Goal: Task Accomplishment & Management: Manage account settings

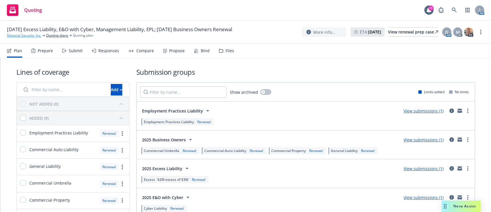
click at [21, 35] on link "Material Security, Inc." at bounding box center [24, 35] width 35 height 5
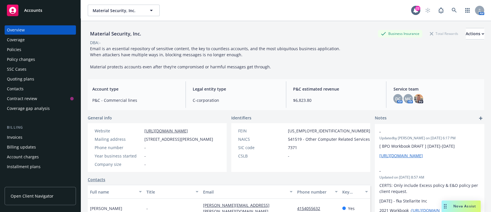
scroll to position [113, 0]
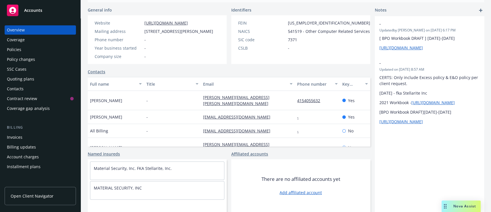
click at [23, 49] on div "Policies" at bounding box center [40, 49] width 67 height 9
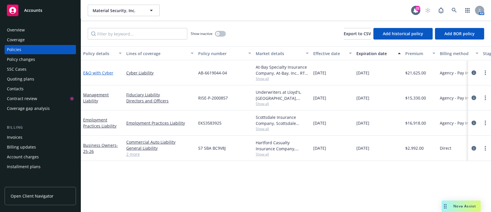
click at [101, 74] on link "E&O with Cyber" at bounding box center [98, 72] width 30 height 5
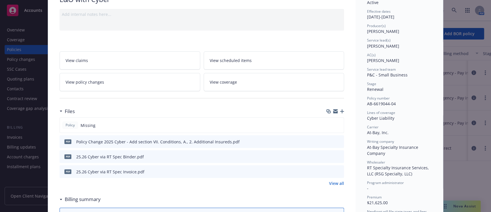
scroll to position [61, 0]
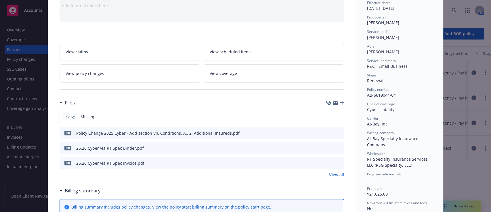
click at [340, 103] on icon "button" at bounding box center [342, 102] width 4 height 4
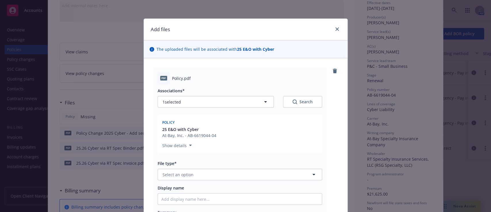
scroll to position [14, 0]
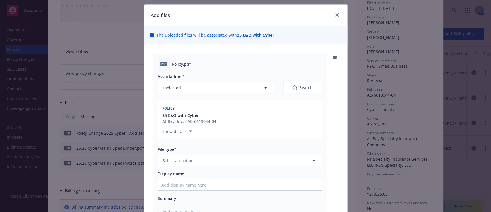
click at [200, 155] on button "Select an option" at bounding box center [240, 160] width 165 height 12
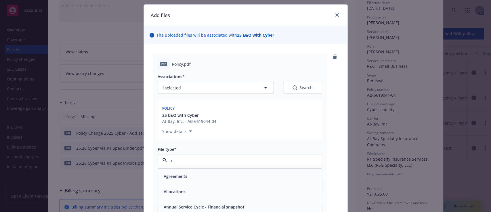
type input "po"
click at [169, 183] on div "Policy" at bounding box center [240, 175] width 164 height 15
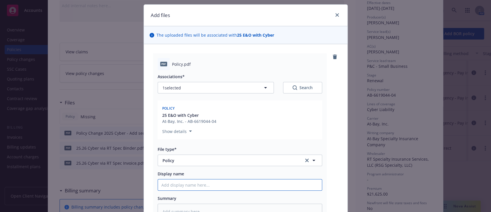
click at [176, 184] on input "Display name" at bounding box center [240, 184] width 164 height 11
type textarea "x"
type input "2"
type textarea "x"
type input "25"
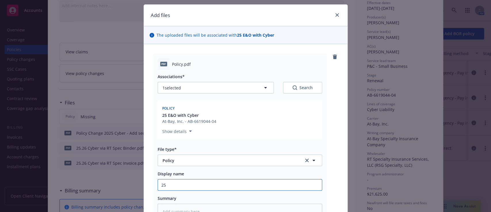
type textarea "x"
type input "25."
type textarea "x"
type input "25.2"
type textarea "x"
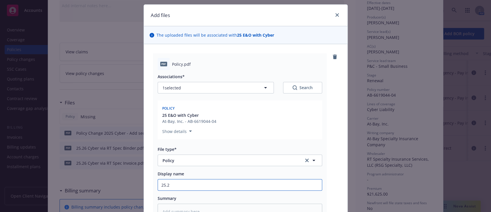
type input "25.26"
type textarea "x"
type input "25.26"
type textarea "x"
type input "25.26 E"
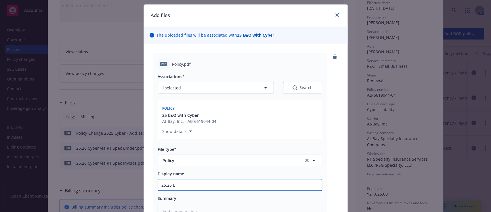
type textarea "x"
type input "25.26 E&"
type textarea "x"
type input "25.26 E&O"
type textarea "x"
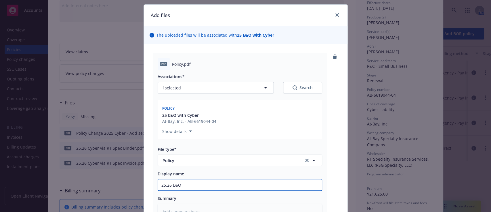
type input "25.26 E&O"
type textarea "x"
type input "25.26 E&O w"
type textarea "x"
type input "25.26 E&O w/"
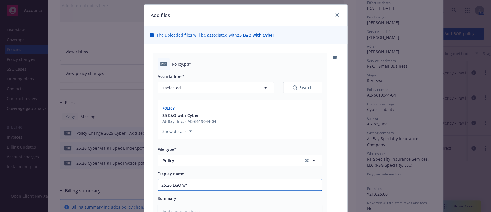
type textarea "x"
type input "25.26 E&O w/"
type textarea "x"
type input "25.26 E&O w/ C"
type textarea "x"
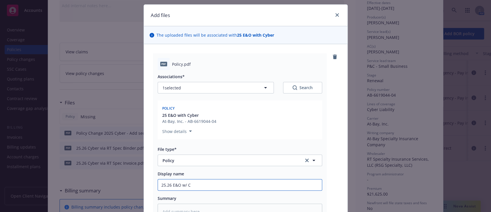
type input "25.26 E&O w/ Cy"
type textarea "x"
type input "25.26 E&O w/ Cyb"
type textarea "x"
type input "25.26 E&O w/ Cy"
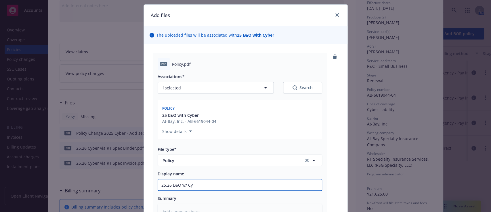
type textarea "x"
type input "25.26 E&O w/ C"
type textarea "x"
type input "25.26 E&O w/"
type textarea "x"
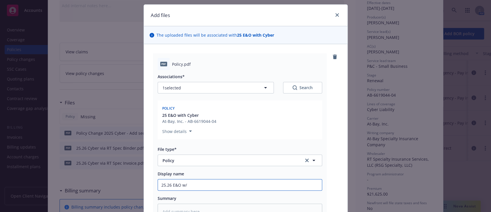
type input "25.26 E&O w/"
type textarea "x"
type input "25.26 E&O w"
type textarea "x"
type input "25.26 E&O w"
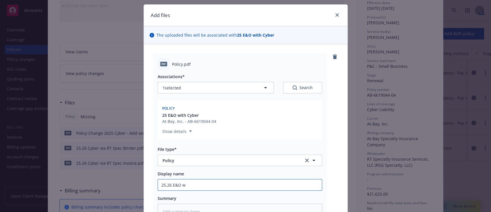
type textarea "x"
type input "25.26 E&O w C"
type textarea "x"
type input "25.26 E&O w Cy"
type textarea "x"
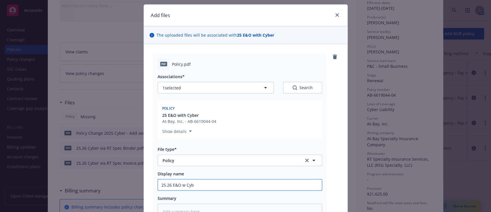
type input "25.26 E&O w Cybe"
type textarea "x"
type input "25.26 E&O w Cyber"
type textarea "x"
type input "25.26 E&O w Cyber"
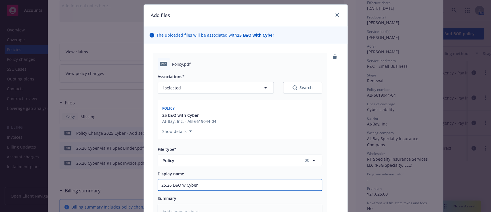
type textarea "x"
type input "25.26 E&O w Cyber P"
type textarea "x"
type input "25.26 E&O w Cyber Po"
type textarea "x"
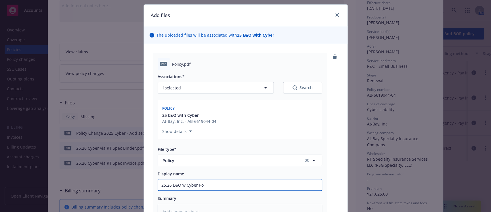
type input "25.26 E&O w Cyber Pol"
type textarea "x"
type input "25.26 E&O w Cyber Poli"
type textarea "x"
type input "25.26 E&O w Cyber Polic"
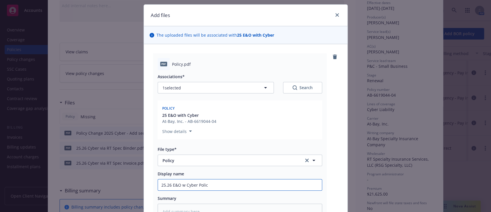
type textarea "x"
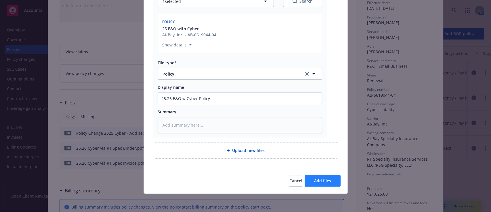
type input "25.26 E&O w Cyber Policy"
click at [319, 176] on button "Add files" at bounding box center [323, 181] width 36 height 12
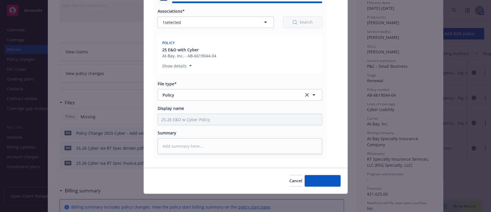
type textarea "x"
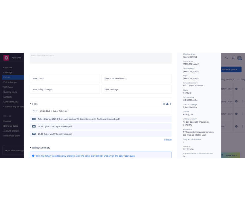
scroll to position [0, 0]
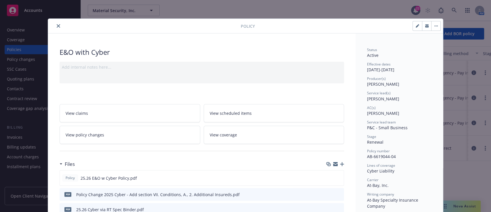
click at [57, 26] on icon "close" at bounding box center [58, 25] width 3 height 3
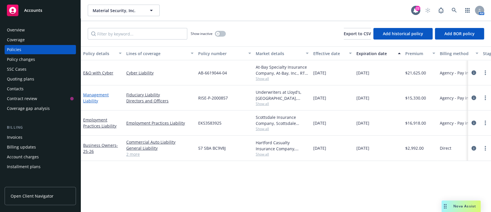
click at [96, 94] on link "Management Liability" at bounding box center [96, 98] width 26 height 12
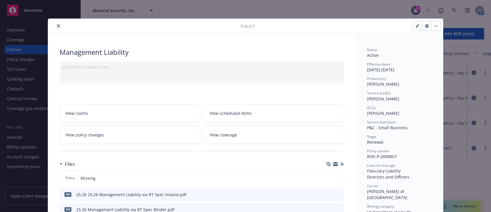
click at [57, 27] on icon "close" at bounding box center [58, 25] width 3 height 3
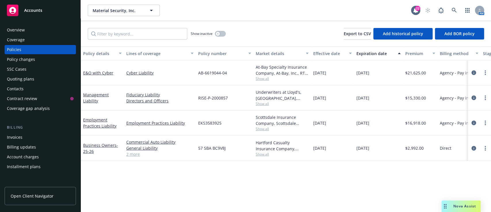
click at [259, 103] on span "Show all" at bounding box center [282, 103] width 53 height 5
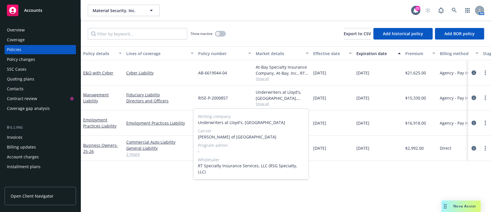
click at [259, 103] on span "Show all" at bounding box center [282, 103] width 53 height 5
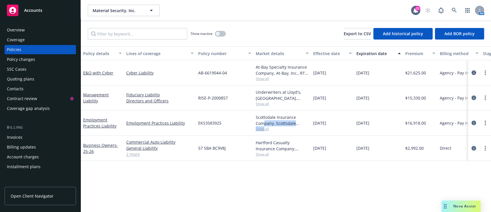
click at [265, 128] on div "Scottsdale Insurance Company, Scottsdale Insurance Company (Nationwide), RT Spe…" at bounding box center [282, 122] width 53 height 17
click at [265, 128] on span "Show all" at bounding box center [282, 128] width 53 height 5
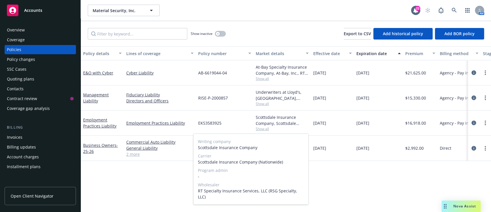
click at [265, 128] on span "Show all" at bounding box center [282, 128] width 53 height 5
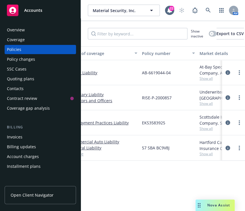
scroll to position [0, 59]
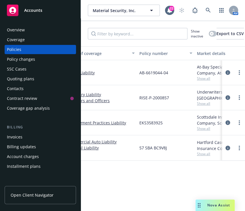
click at [157, 91] on div "RISE-P-2000857" at bounding box center [166, 97] width 58 height 25
drag, startPoint x: 170, startPoint y: 98, endPoint x: 139, endPoint y: 97, distance: 30.8
drag, startPoint x: 139, startPoint y: 97, endPoint x: 136, endPoint y: 102, distance: 5.8
click at [136, 102] on div "Fiduciary Liability Directors and Officers" at bounding box center [101, 97] width 72 height 25
drag, startPoint x: 174, startPoint y: 99, endPoint x: 138, endPoint y: 98, distance: 35.7
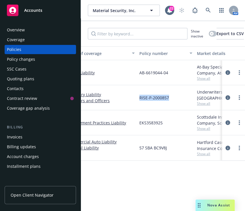
click at [138, 98] on div "RISE-P-2000857" at bounding box center [166, 97] width 58 height 25
copy span "RISE-P-2000857"
drag, startPoint x: 165, startPoint y: 125, endPoint x: 138, endPoint y: 124, distance: 26.8
drag, startPoint x: 138, startPoint y: 124, endPoint x: 124, endPoint y: 126, distance: 14.2
click at [124, 126] on div "Employment Practices Liability" at bounding box center [101, 122] width 72 height 25
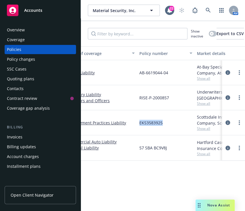
drag, startPoint x: 163, startPoint y: 125, endPoint x: 136, endPoint y: 123, distance: 27.4
copy div "EKS3583925"
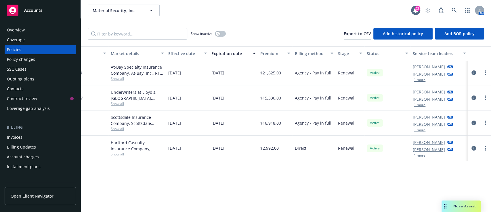
scroll to position [0, 145]
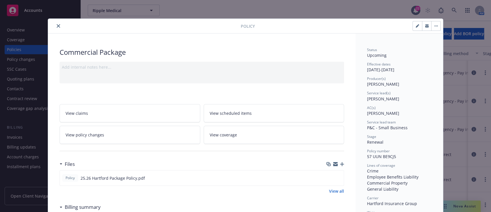
click at [57, 25] on icon "close" at bounding box center [58, 25] width 3 height 3
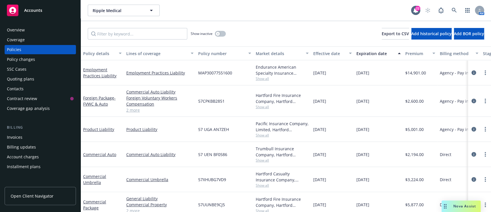
click at [214, 102] on span "57CPKBB2851" at bounding box center [211, 101] width 26 height 6
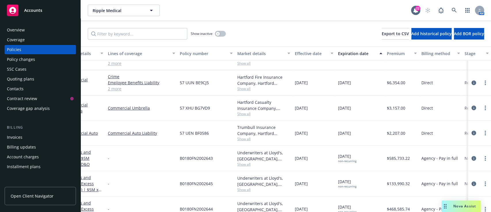
scroll to position [146, 18]
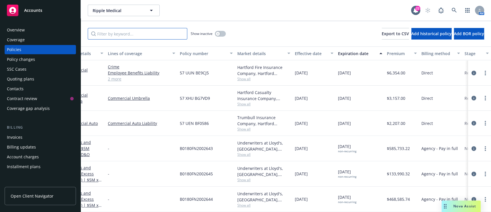
click at [131, 37] on input "Filter by keyword..." at bounding box center [138, 34] width 100 height 12
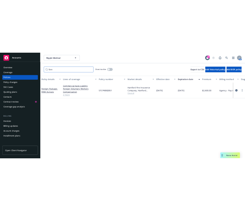
scroll to position [0, 145]
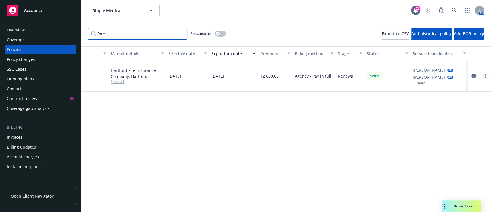
type input "fore"
click at [485, 77] on circle "more" at bounding box center [485, 77] width 1 height 1
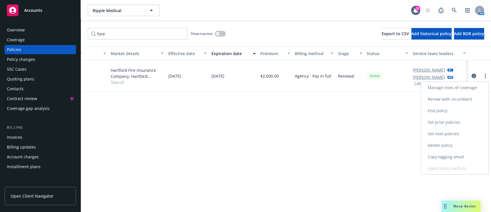
click at [447, 98] on link "Renew with incumbent" at bounding box center [455, 99] width 68 height 12
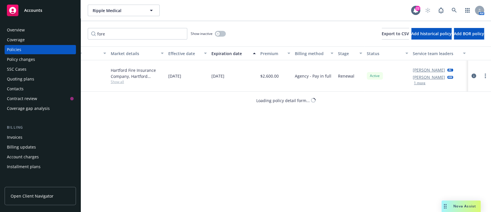
select select "12"
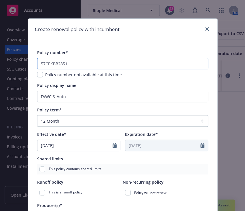
click at [95, 66] on input "57CPKBB2851" at bounding box center [122, 64] width 171 height 12
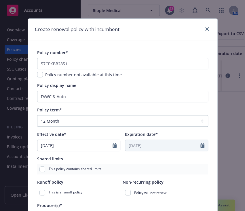
click at [112, 70] on div "57CPKBB2851 Policy number not available at this time" at bounding box center [122, 68] width 171 height 20
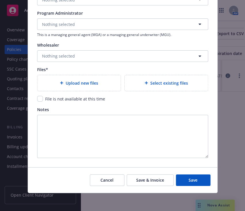
scroll to position [564, 0]
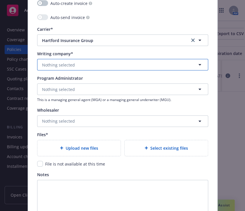
click at [99, 64] on button "Nothing selected" at bounding box center [122, 65] width 171 height 12
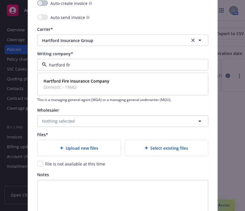
type input "hartford fire"
click at [94, 86] on span "Domestic - 19682" at bounding box center [76, 87] width 66 height 6
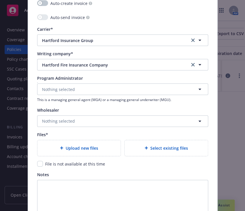
scroll to position [609, 0]
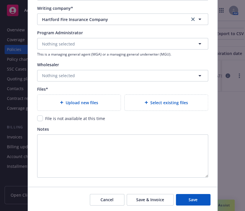
click at [93, 101] on span "Upload new files" at bounding box center [82, 103] width 33 height 6
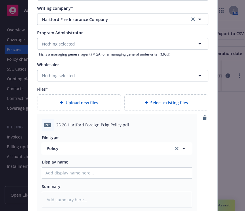
scroll to position [622, 0]
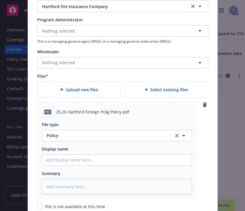
click at [95, 110] on span "25.26 Hartford Foreign Pckg Policy.pdf" at bounding box center [92, 112] width 73 height 6
copy span "25.26 Hartford Foreign Pckg Policy.pdf"
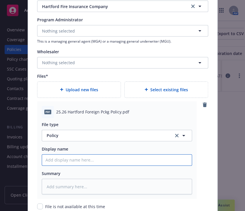
paste input "25.26 Hartford Foreign Pckg Policy.pdf"
type textarea "x"
type input "25.26 Hartford Foreign Pckg Policy.pdf"
click at [87, 158] on input "25.26 Hartford Foreign Pckg Policy.pdf" at bounding box center [117, 160] width 150 height 11
type textarea "x"
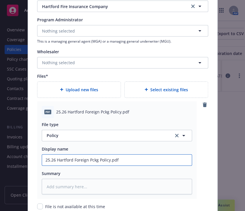
type input "25.26 Hartford Foreign Pckg Policy.pd"
type textarea "x"
type input "25.26 Hartford Foreign Pckg Policy.p"
type textarea "x"
type input "25.26 Hartford Foreign Pckg Policy."
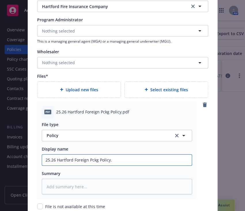
type textarea "x"
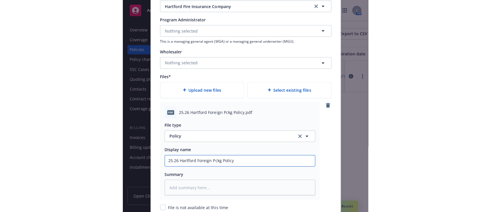
scroll to position [730, 0]
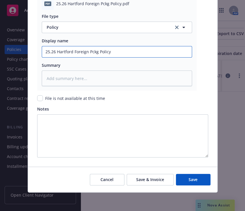
type input "25.26 Hartford Foreign Pckg Policy"
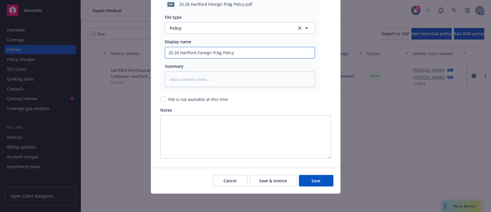
scroll to position [730, 0]
click at [312, 181] on span "Save" at bounding box center [316, 179] width 9 height 5
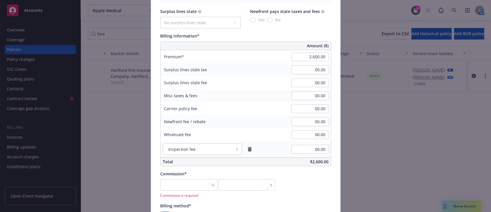
scroll to position [336, 0]
type textarea "x"
click at [180, 184] on input "number" at bounding box center [188, 185] width 57 height 12
type input "1"
type input "26"
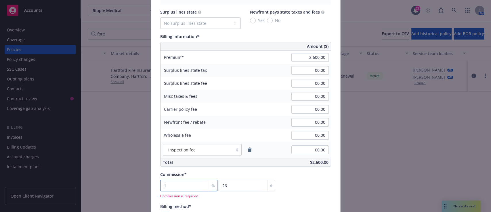
type textarea "x"
type input "15"
type input "390"
type textarea "x"
type input "15"
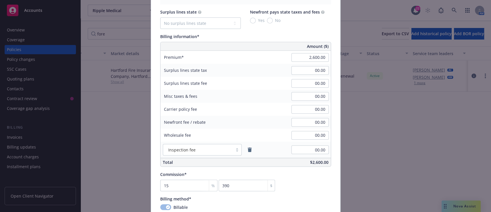
click at [279, 185] on div "Commission* 15 % 390 $" at bounding box center [245, 181] width 171 height 20
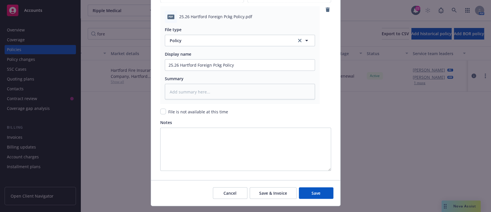
scroll to position [730, 0]
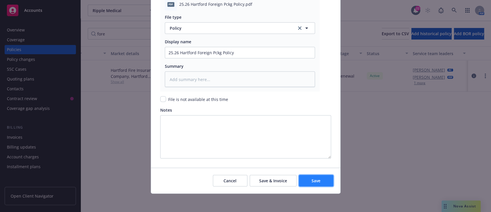
click at [305, 179] on button "Save" at bounding box center [316, 180] width 35 height 12
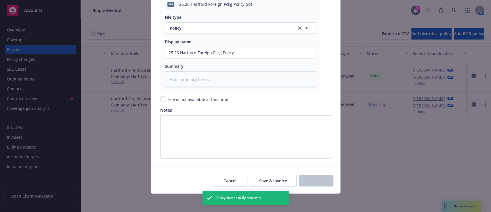
type textarea "x"
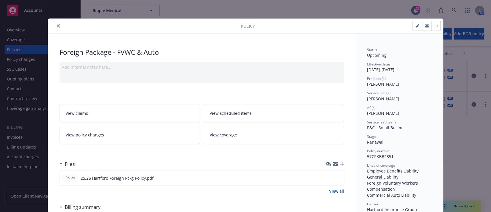
drag, startPoint x: 305, startPoint y: 179, endPoint x: 104, endPoint y: 27, distance: 252.0
click at [104, 27] on div at bounding box center [145, 25] width 191 height 7
click at [57, 26] on icon "close" at bounding box center [58, 25] width 3 height 3
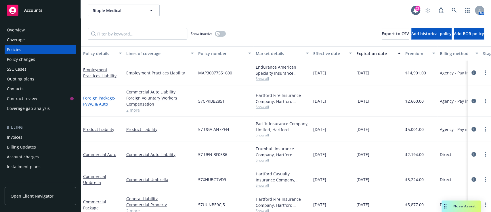
click at [88, 97] on link "Foreign Package - FVWC & Auto" at bounding box center [99, 101] width 33 height 12
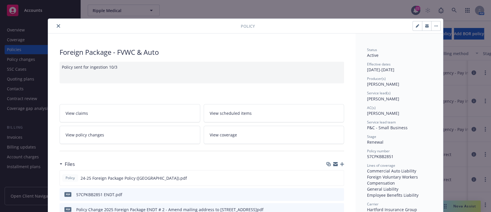
click at [57, 26] on icon "close" at bounding box center [58, 25] width 3 height 3
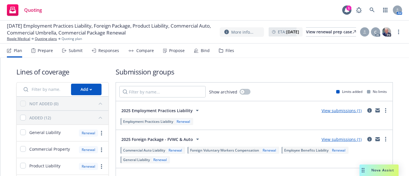
click at [167, 56] on div "Propose" at bounding box center [174, 51] width 22 height 14
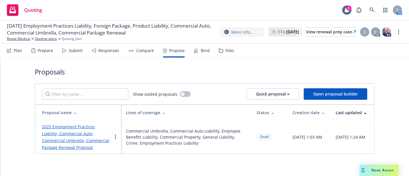
click at [100, 48] on div "Responses" at bounding box center [108, 50] width 21 height 5
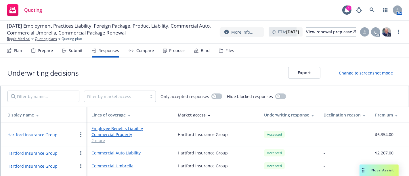
scroll to position [0, 0]
click at [223, 48] on div "Files" at bounding box center [226, 51] width 15 height 14
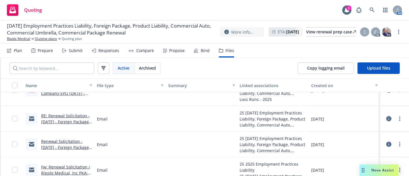
scroll to position [581, 0]
click at [18, 41] on link "Ripple Medical" at bounding box center [18, 38] width 23 height 5
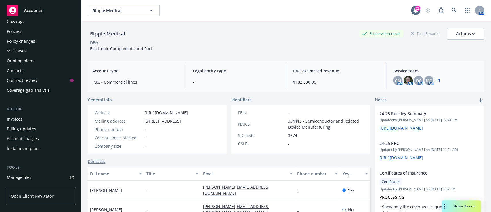
scroll to position [18, 0]
click at [17, 32] on div "Policies" at bounding box center [14, 31] width 14 height 9
